Goal: Information Seeking & Learning: Learn about a topic

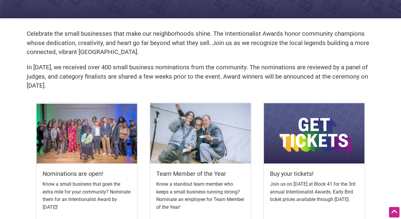
scroll to position [152, 0]
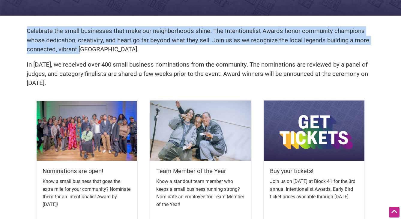
drag, startPoint x: 25, startPoint y: 32, endPoint x: 84, endPoint y: 54, distance: 63.3
click at [83, 54] on div "Celebrate the small businesses that make our neighborhoods shine. The Intention…" at bounding box center [201, 59] width 360 height 79
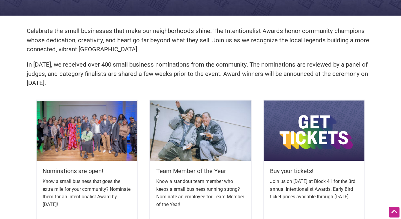
click at [105, 74] on p "In 2024, we received over 400 small business nominations from the community. Th…" at bounding box center [201, 74] width 348 height 28
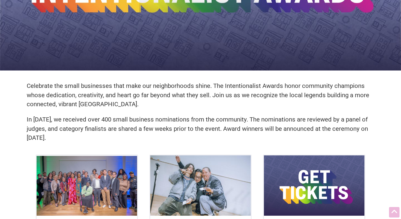
scroll to position [0, 0]
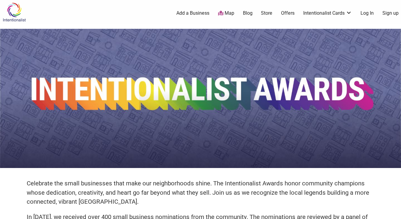
click at [16, 16] on img at bounding box center [14, 11] width 28 height 19
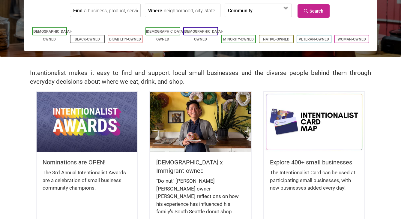
scroll to position [80, 0]
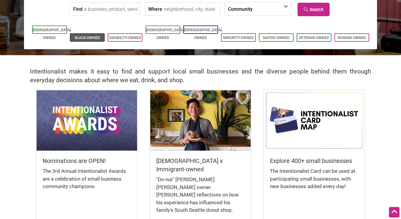
click at [82, 36] on link "Black-Owned" at bounding box center [87, 38] width 25 height 4
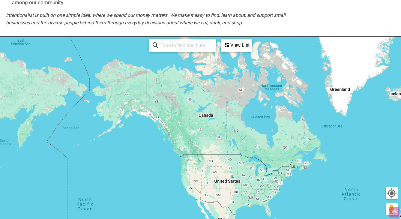
scroll to position [113, 0]
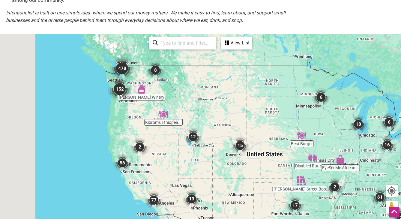
drag, startPoint x: 83, startPoint y: 86, endPoint x: 176, endPoint y: 103, distance: 93.9
click at [176, 103] on div "To navigate, press the arrow keys." at bounding box center [200, 150] width 400 height 233
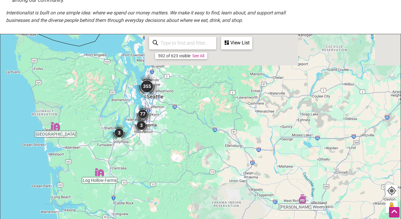
drag, startPoint x: 157, startPoint y: 69, endPoint x: 154, endPoint y: 116, distance: 47.1
click at [154, 116] on div "To navigate, press the arrow keys." at bounding box center [200, 150] width 400 height 233
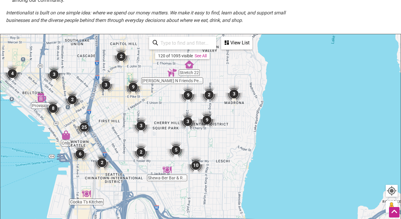
drag, startPoint x: 140, startPoint y: 82, endPoint x: 127, endPoint y: 108, distance: 29.6
click at [127, 108] on div "To navigate, press the arrow keys." at bounding box center [200, 150] width 400 height 233
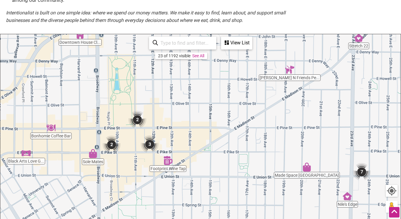
click at [150, 141] on img "3" at bounding box center [150, 144] width 18 height 18
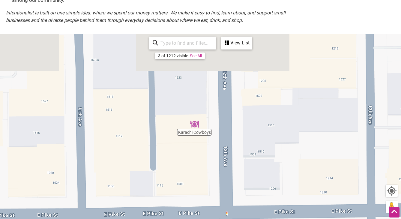
drag, startPoint x: 215, startPoint y: 123, endPoint x: 207, endPoint y: 173, distance: 50.6
click at [207, 173] on div "To navigate, press the arrow keys." at bounding box center [200, 150] width 400 height 233
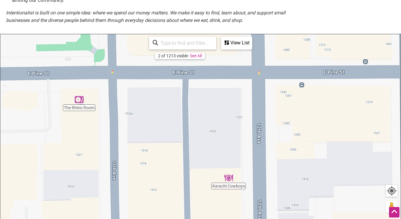
drag, startPoint x: 187, startPoint y: 108, endPoint x: 221, endPoint y: 162, distance: 64.0
click at [221, 162] on div "To navigate, press the arrow keys." at bounding box center [200, 150] width 400 height 233
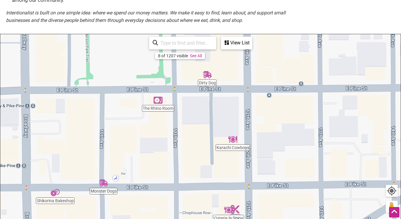
drag, startPoint x: 200, startPoint y: 133, endPoint x: 207, endPoint y: 103, distance: 30.6
click at [207, 103] on div "To navigate, press the arrow keys." at bounding box center [200, 150] width 400 height 233
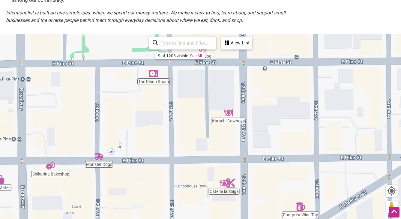
drag, startPoint x: 212, startPoint y: 152, endPoint x: 205, endPoint y: 70, distance: 81.5
click at [205, 70] on div "To navigate, press the arrow keys." at bounding box center [200, 150] width 400 height 233
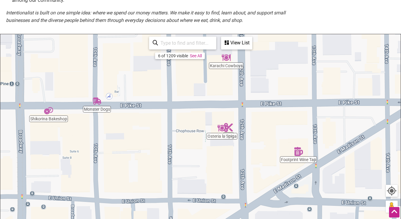
click at [224, 128] on img "Osteria la Spiga" at bounding box center [221, 127] width 9 height 9
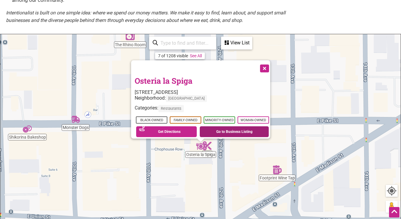
click at [218, 128] on link "Go to Business Listing" at bounding box center [234, 131] width 69 height 11
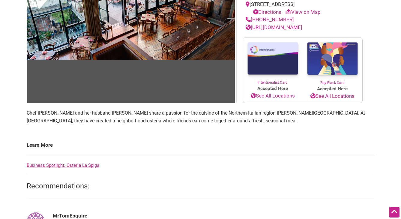
scroll to position [108, 0]
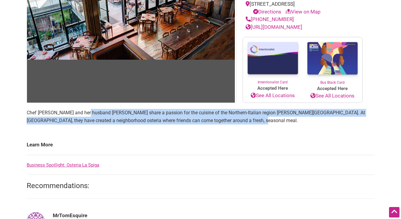
drag, startPoint x: 84, startPoint y: 109, endPoint x: 237, endPoint y: 123, distance: 154.0
click at [237, 123] on p "Chef Sabrina Tinsley and her husband Pietro Borghesi share a passion for the cu…" at bounding box center [201, 116] width 348 height 15
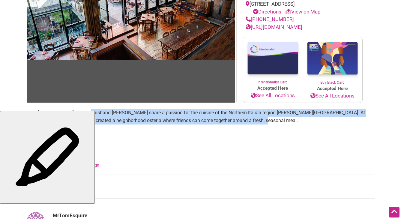
click at [244, 123] on p "Chef Sabrina Tinsley and her husband Pietro Borghesi share a passion for the cu…" at bounding box center [201, 116] width 348 height 15
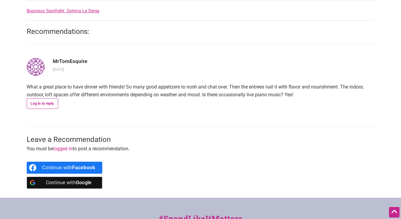
scroll to position [264, 0]
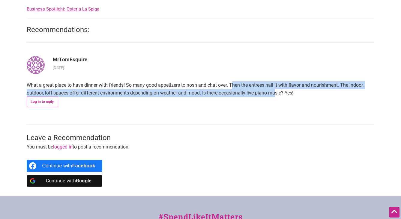
drag, startPoint x: 230, startPoint y: 82, endPoint x: 272, endPoint y: 89, distance: 42.6
click at [271, 89] on p "What a great place to have dinner with friends! So many good appetizers to nosh…" at bounding box center [201, 88] width 348 height 15
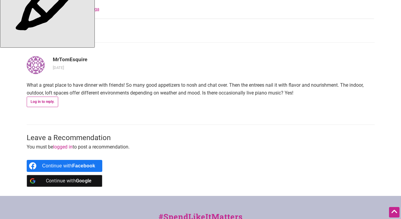
click at [282, 92] on p "What a great place to have dinner with friends! So many good appetizers to nosh…" at bounding box center [201, 88] width 348 height 15
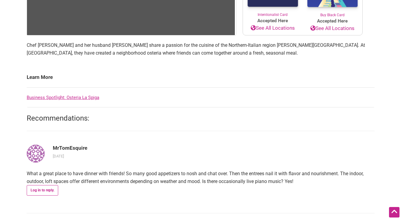
scroll to position [0, 0]
